Goal: Register for event/course

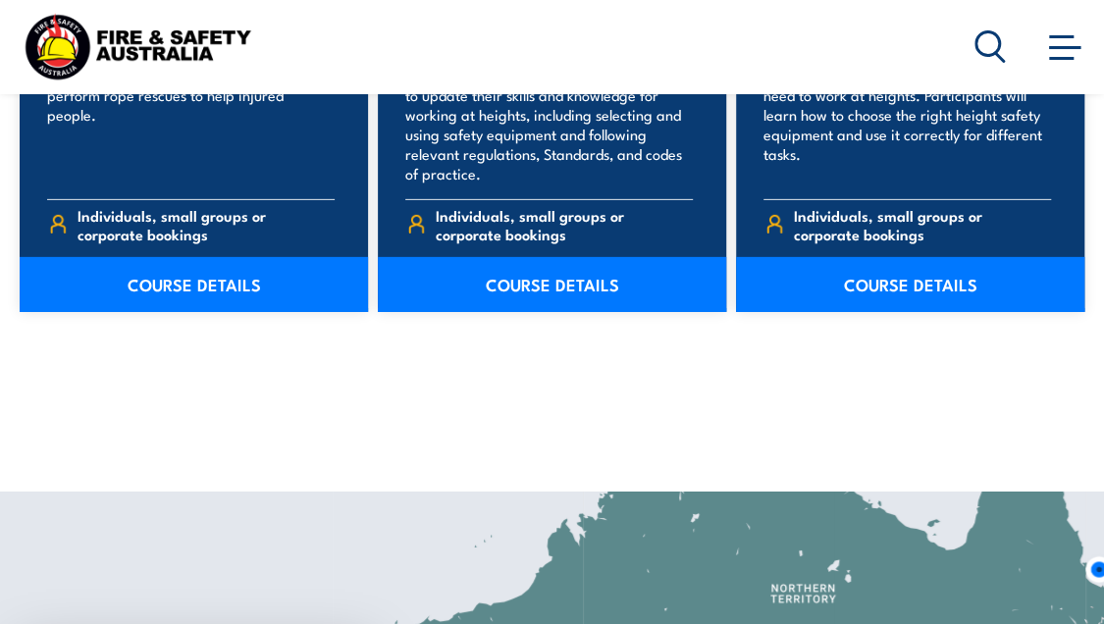
scroll to position [2650, 0]
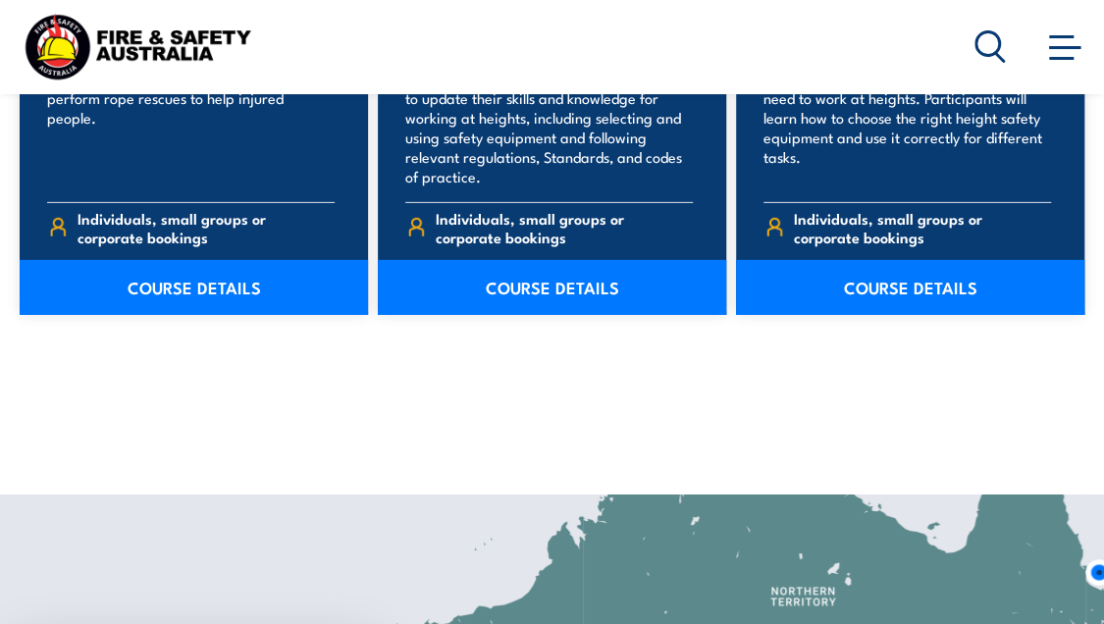
click at [863, 260] on link "COURSE DETAILS" at bounding box center [910, 287] width 348 height 55
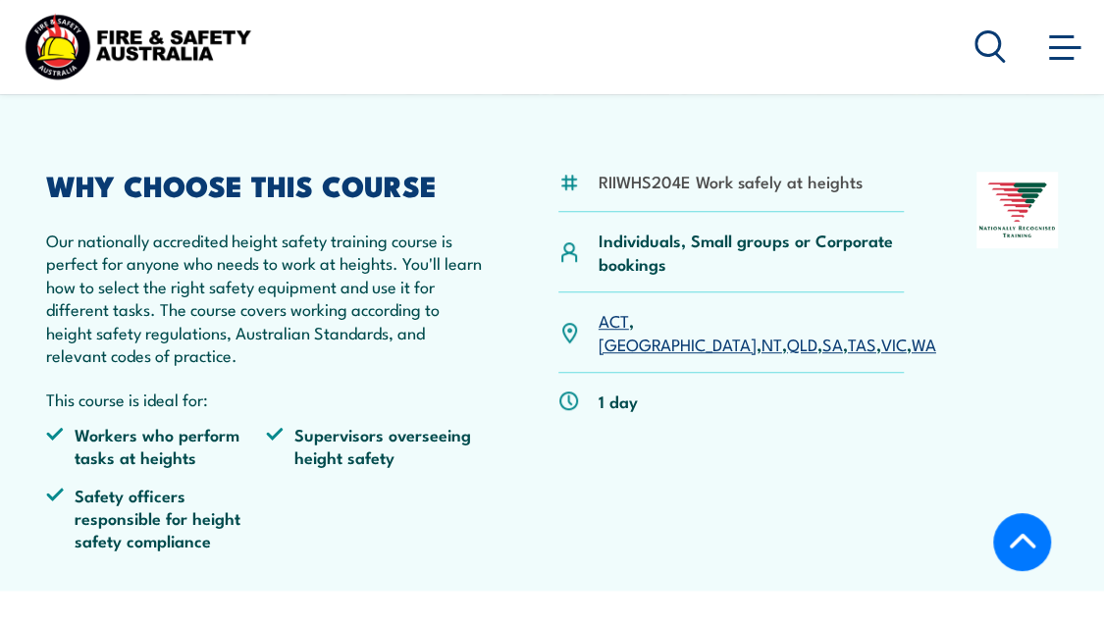
scroll to position [410, 0]
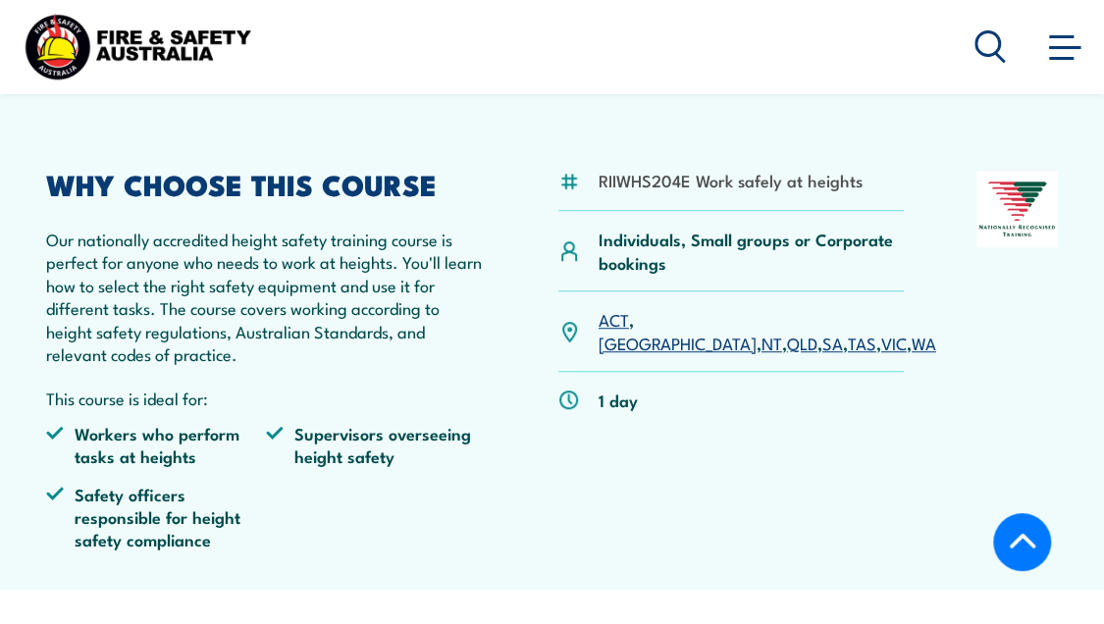
click at [787, 331] on link "QLD" at bounding box center [802, 343] width 30 height 24
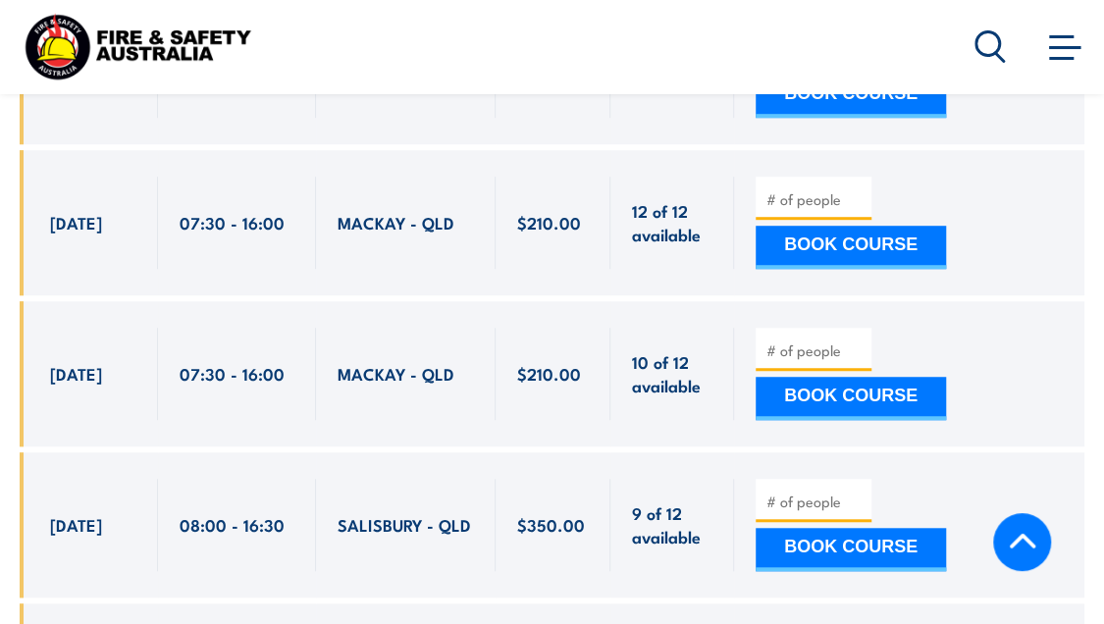
scroll to position [3767, 0]
